Goal: Information Seeking & Learning: Learn about a topic

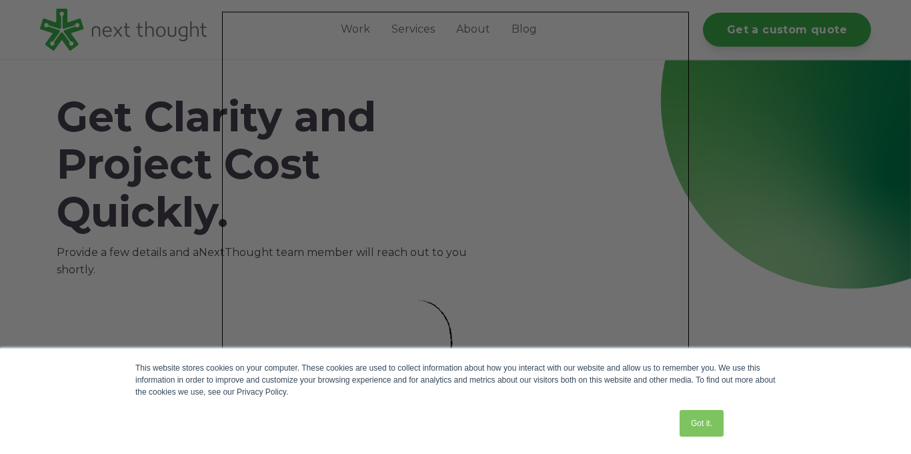
click at [706, 9] on div at bounding box center [460, 229] width 921 height 459
